Goal: Task Accomplishment & Management: Manage account settings

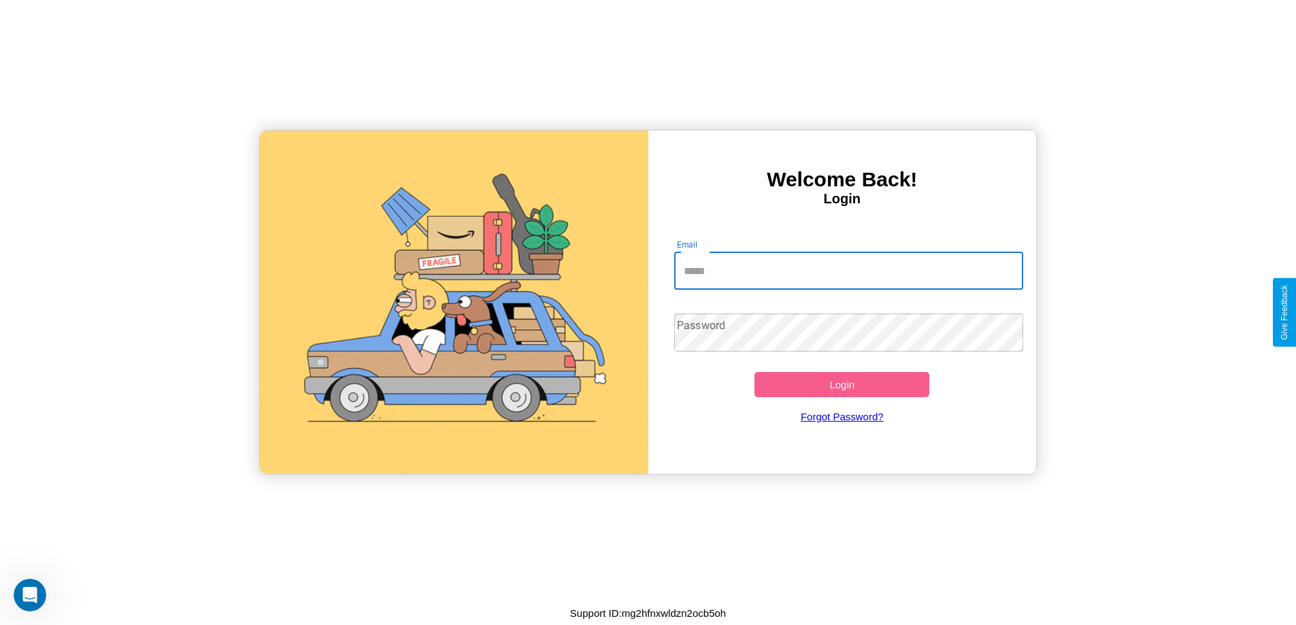
click at [848, 271] on input "Email" at bounding box center [848, 271] width 349 height 38
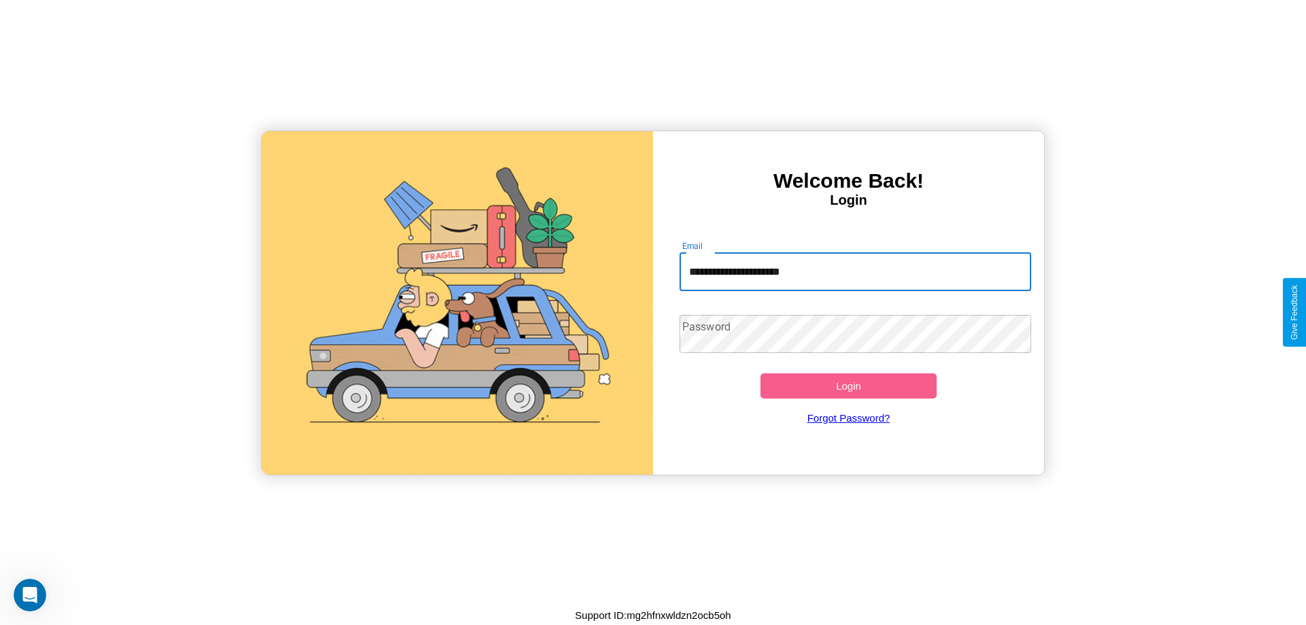
type input "**********"
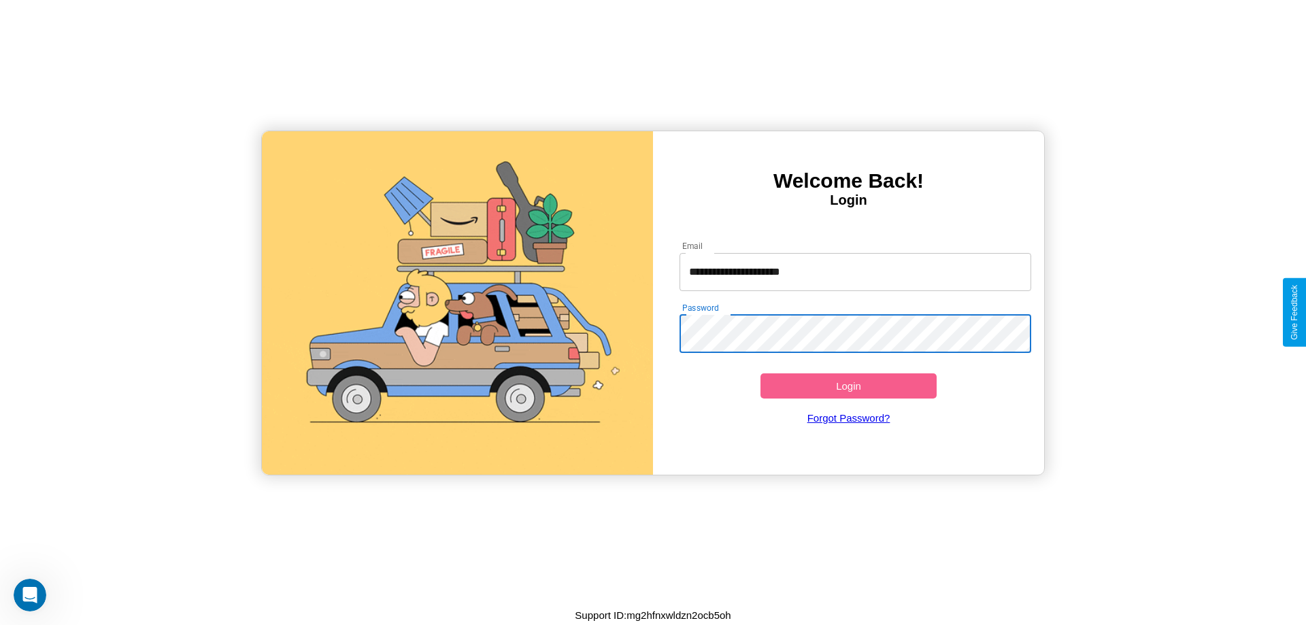
click at [848, 386] on button "Login" at bounding box center [848, 385] width 176 height 25
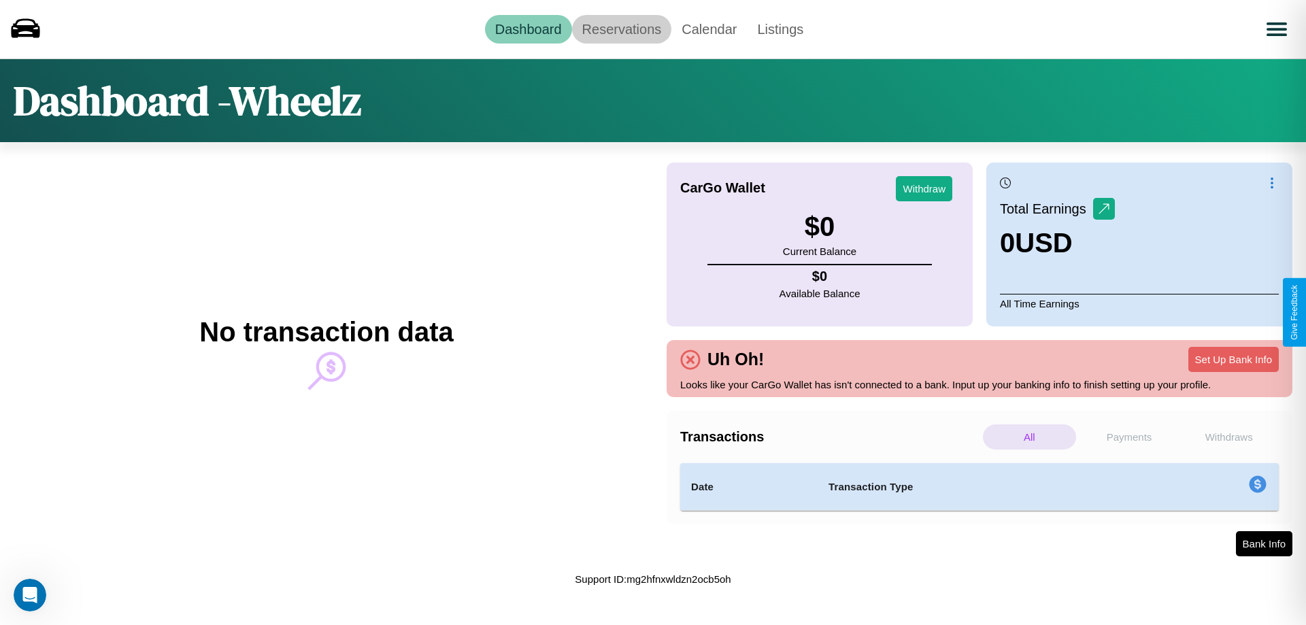
click at [621, 29] on link "Reservations" at bounding box center [622, 29] width 100 height 29
